Goal: Information Seeking & Learning: Learn about a topic

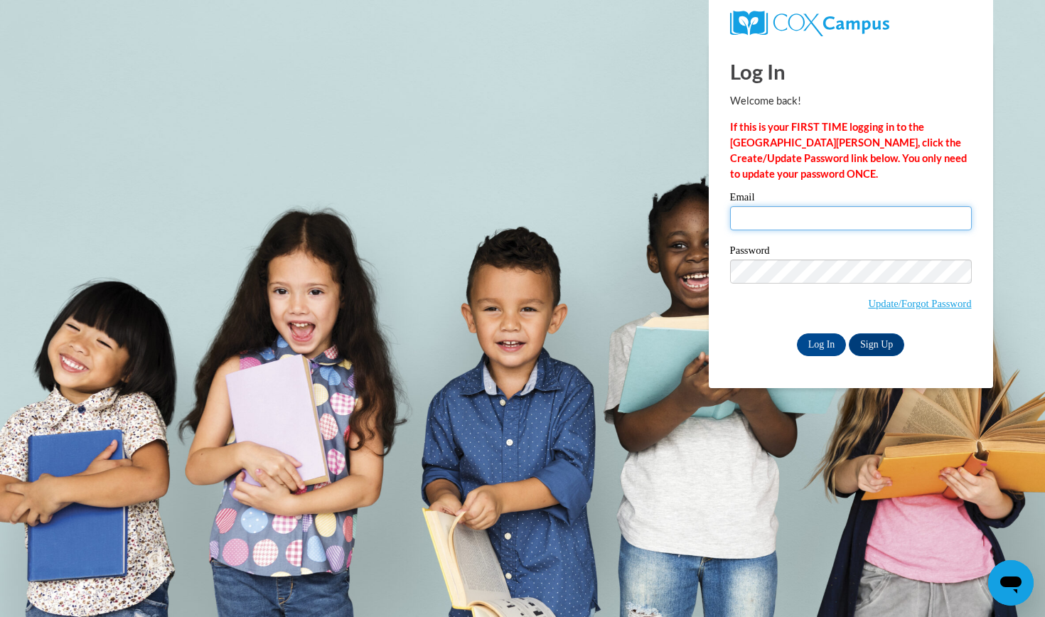
type input "[EMAIL_ADDRESS][DOMAIN_NAME]"
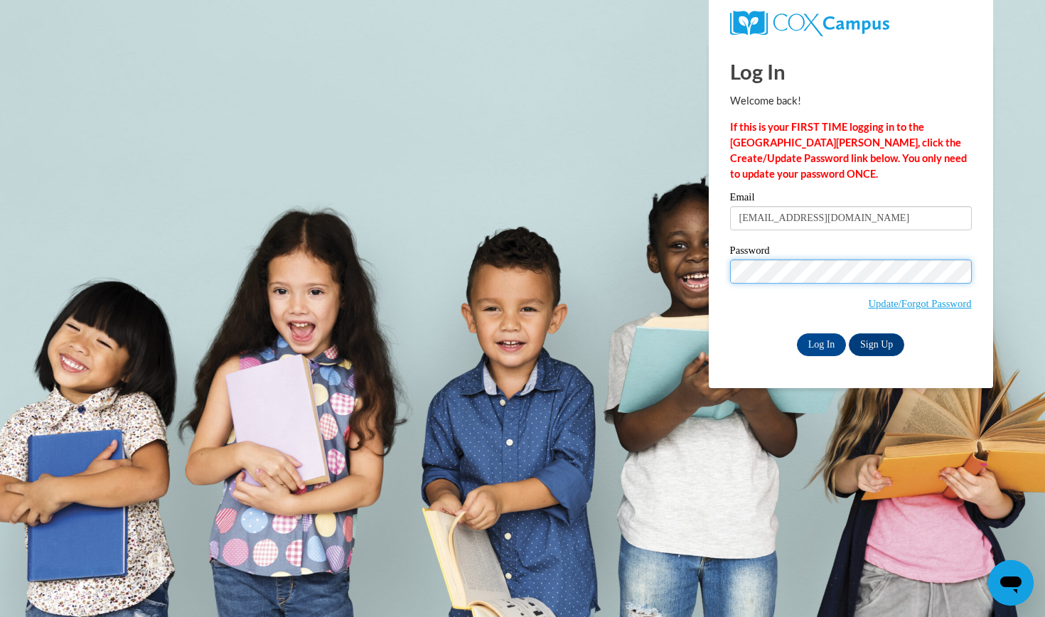
click at [820, 342] on input "Log In" at bounding box center [822, 344] width 50 height 23
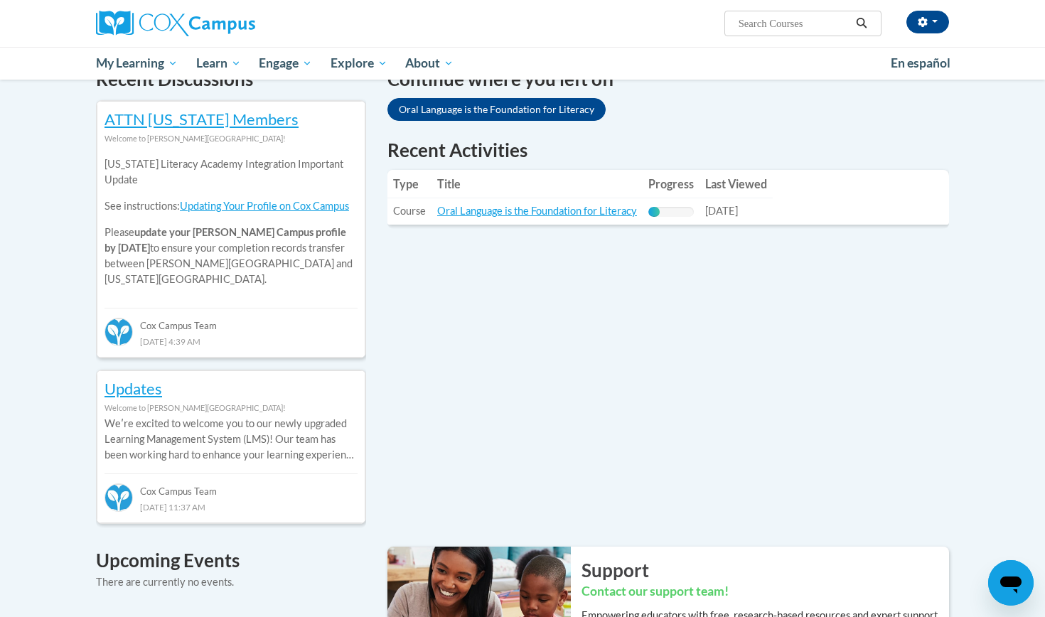
scroll to position [407, 0]
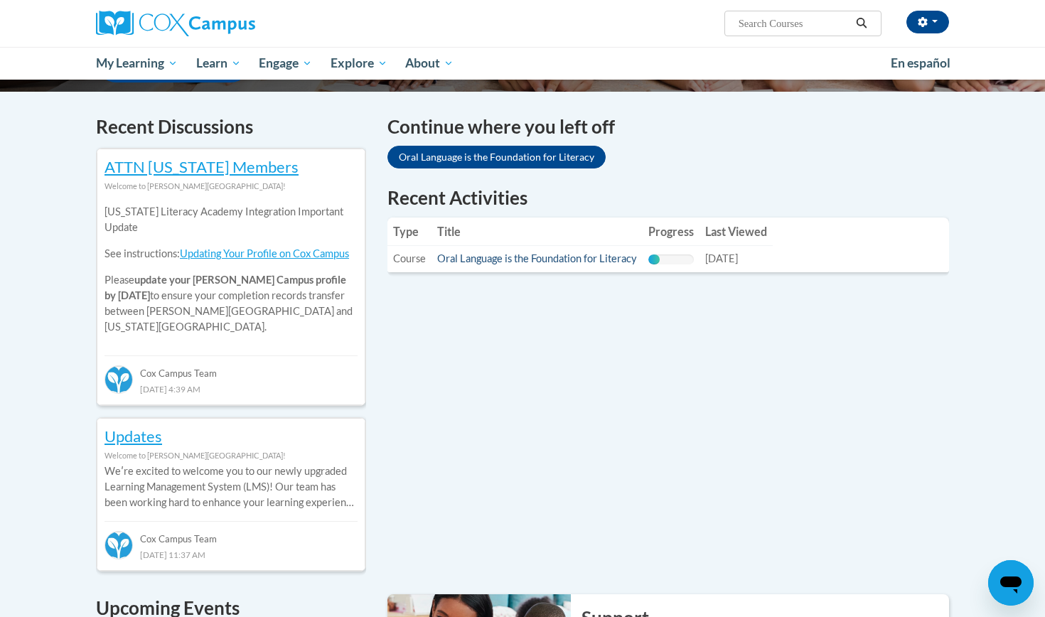
click at [522, 255] on link "Oral Language is the Foundation for Literacy" at bounding box center [537, 258] width 200 height 12
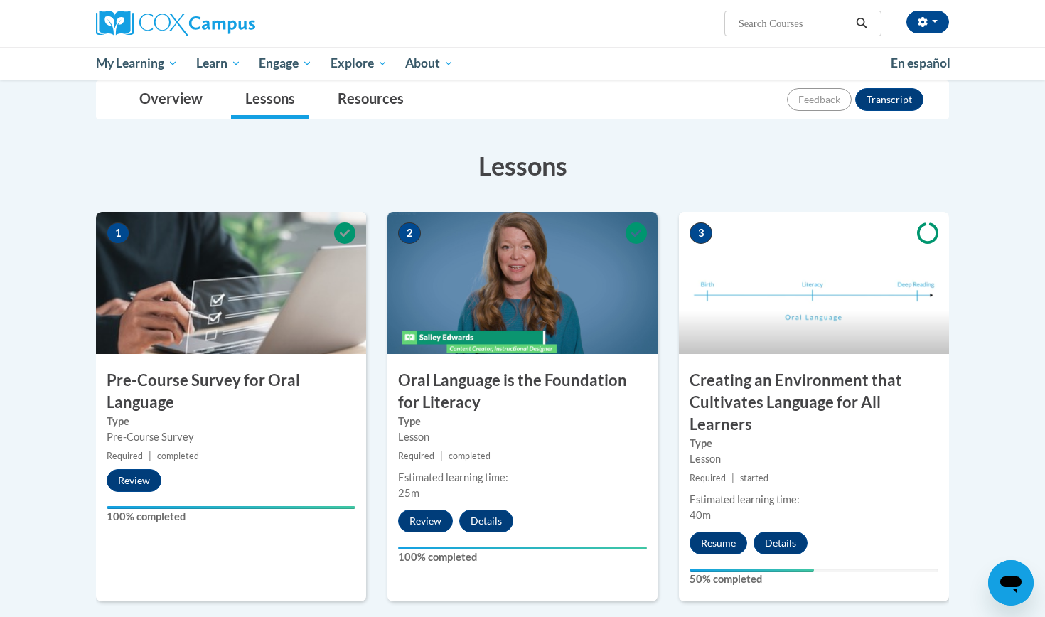
scroll to position [218, 0]
